Goal: Check status: Check status

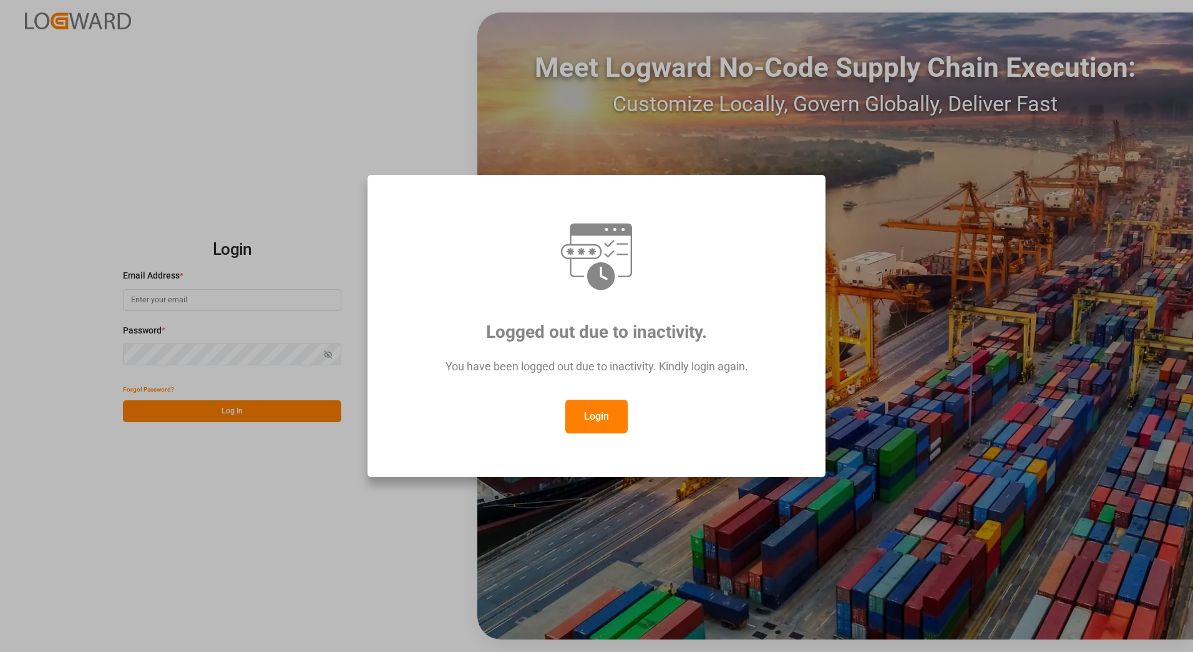
type input "franziska.ciezki@melitta.de"
click at [576, 415] on button "Login" at bounding box center [596, 416] width 62 height 34
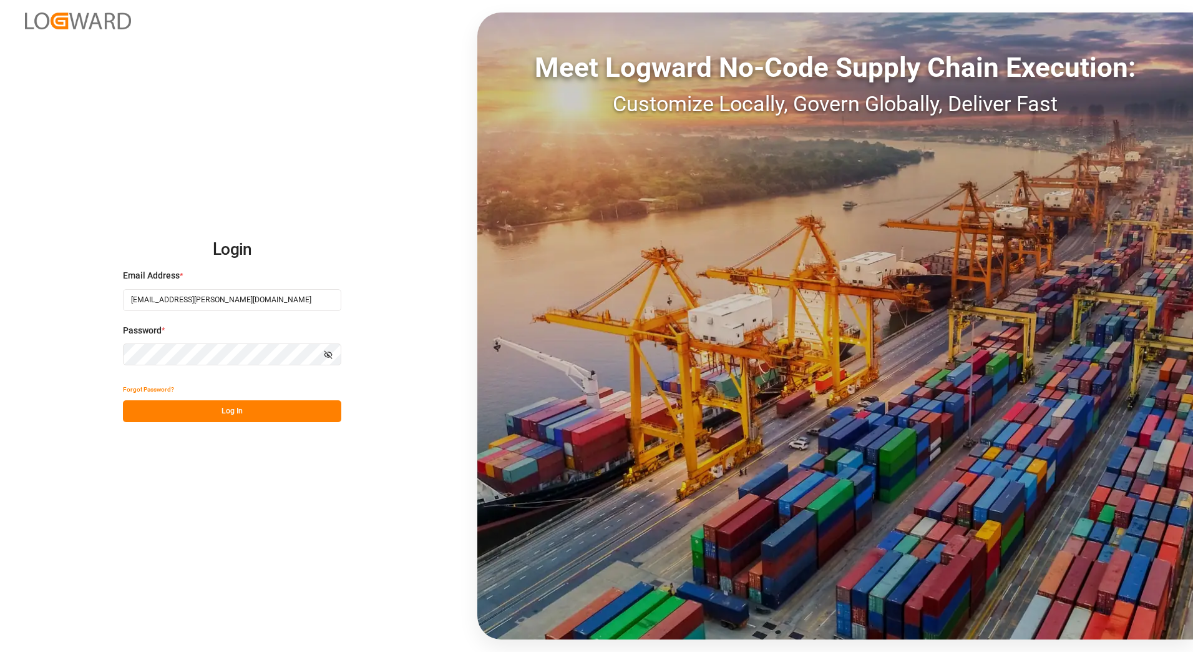
click at [291, 424] on div "Login Email Address * franziska.ciezki@melitta.de Password * Show password Forg…" at bounding box center [596, 326] width 1193 height 652
click at [295, 416] on button "Log In" at bounding box center [232, 411] width 218 height 22
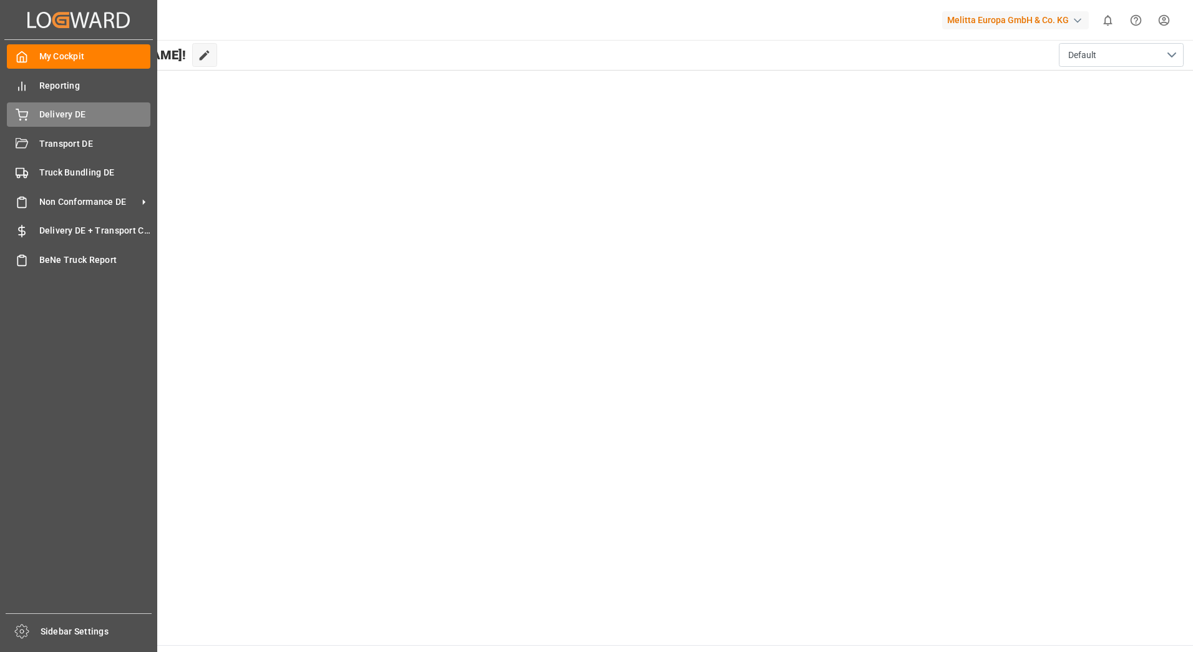
click at [27, 112] on icon at bounding box center [21, 113] width 11 height 8
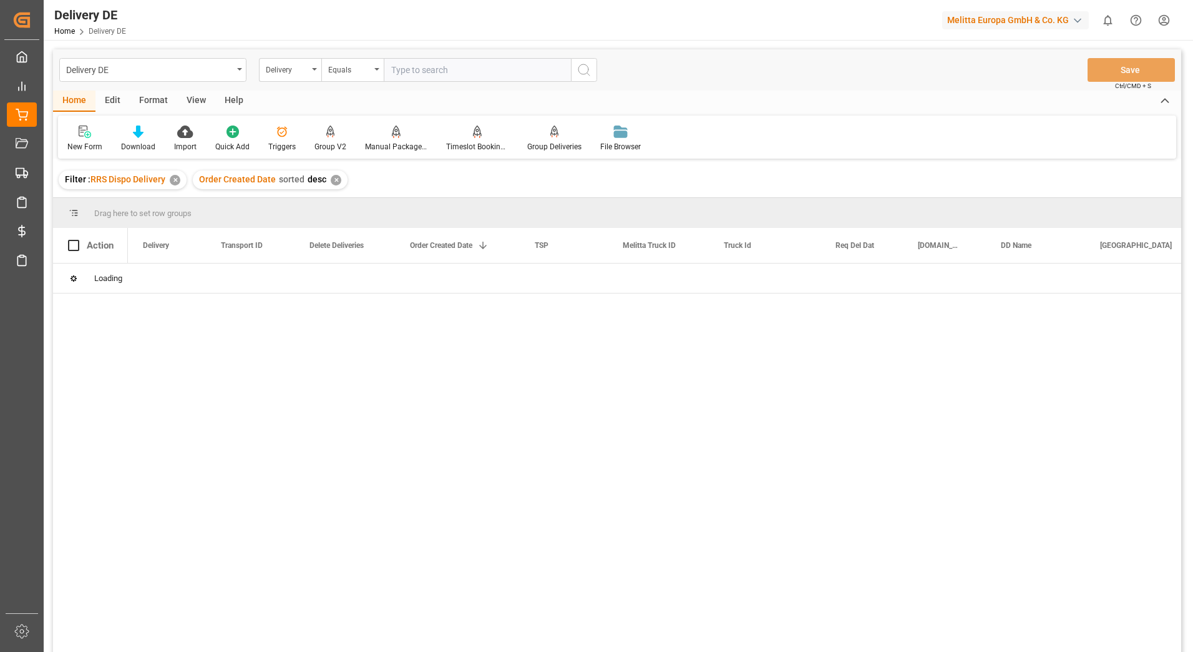
click at [174, 182] on div "✕" at bounding box center [175, 180] width 11 height 11
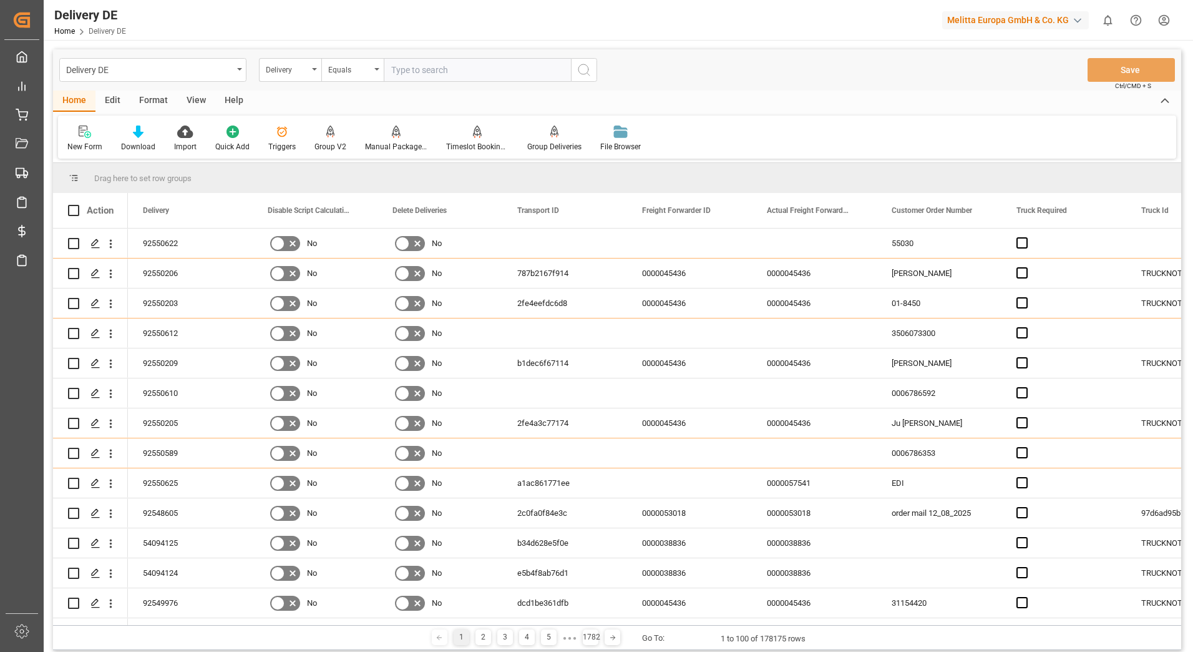
click at [419, 72] on input "text" at bounding box center [477, 70] width 187 height 24
paste input "92550625"
type input "92550625"
